Goal: Information Seeking & Learning: Learn about a topic

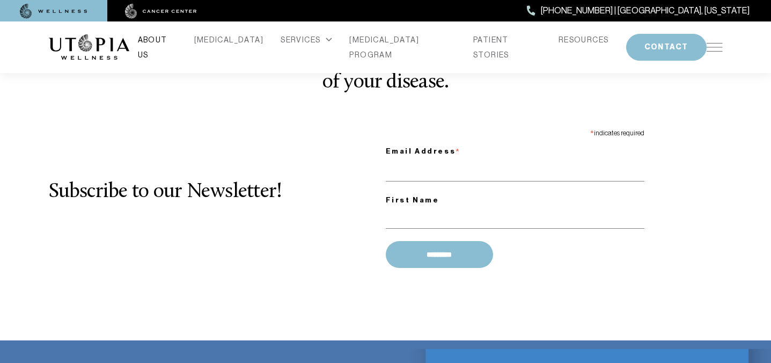
scroll to position [1433, 0]
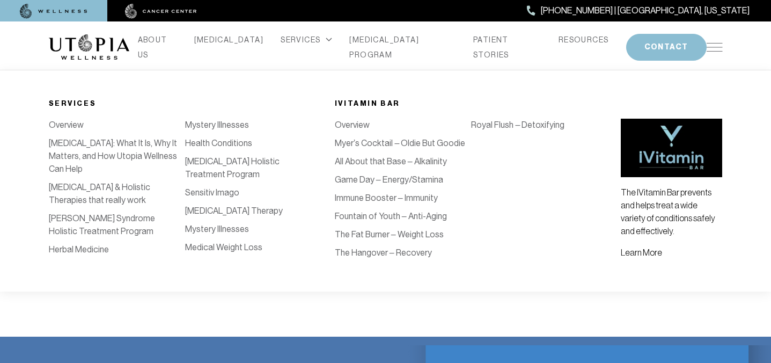
click at [210, 230] on link "Mystery Illnesses" at bounding box center [217, 229] width 64 height 10
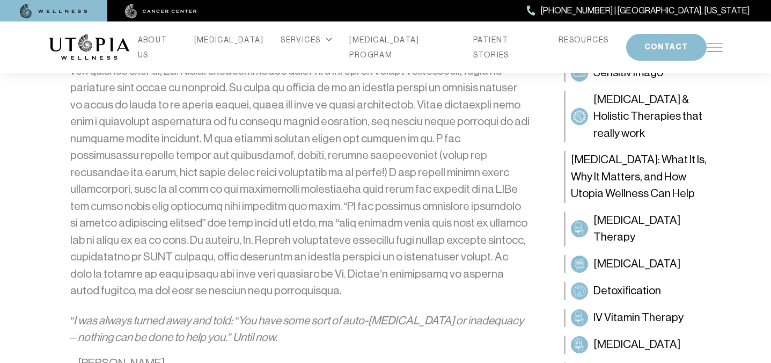
scroll to position [910, 0]
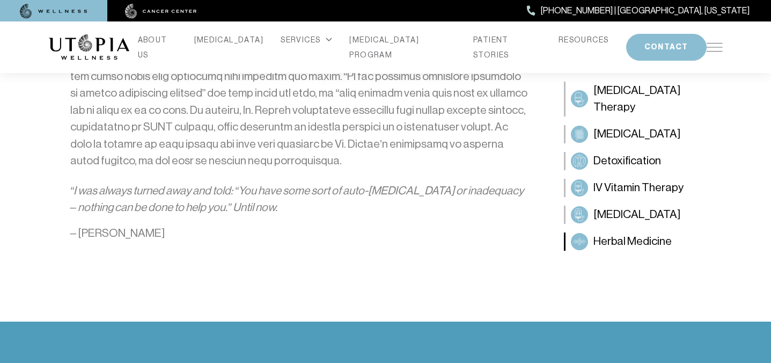
click at [593, 235] on link "Herbal Medicine" at bounding box center [643, 241] width 159 height 18
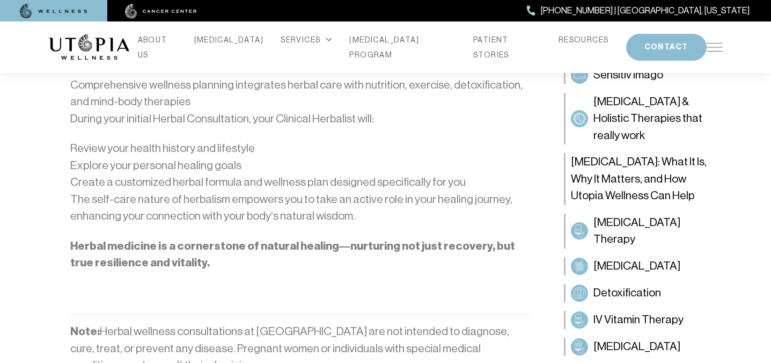
scroll to position [1352, 0]
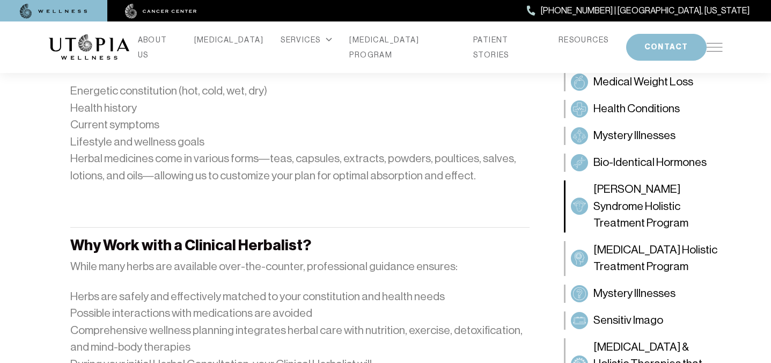
click at [641, 201] on span "[PERSON_NAME] Syndrome Holistic Treatment Program" at bounding box center [656, 206] width 124 height 51
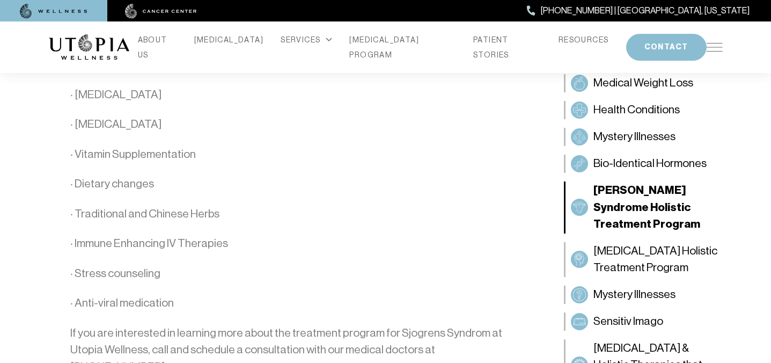
scroll to position [2259, 0]
click at [610, 112] on span "Health Conditions" at bounding box center [637, 109] width 86 height 17
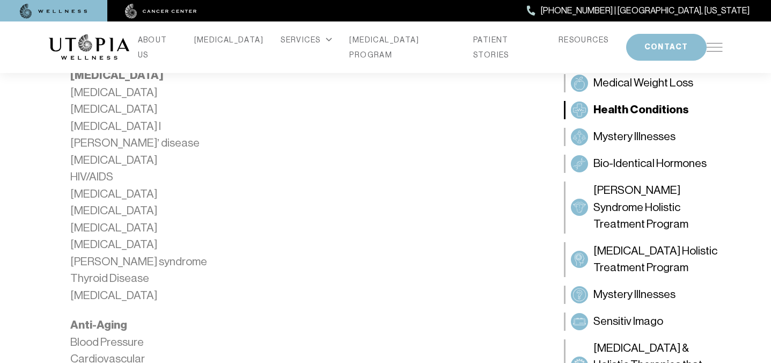
scroll to position [697, 0]
